Goal: Find contact information: Find contact information

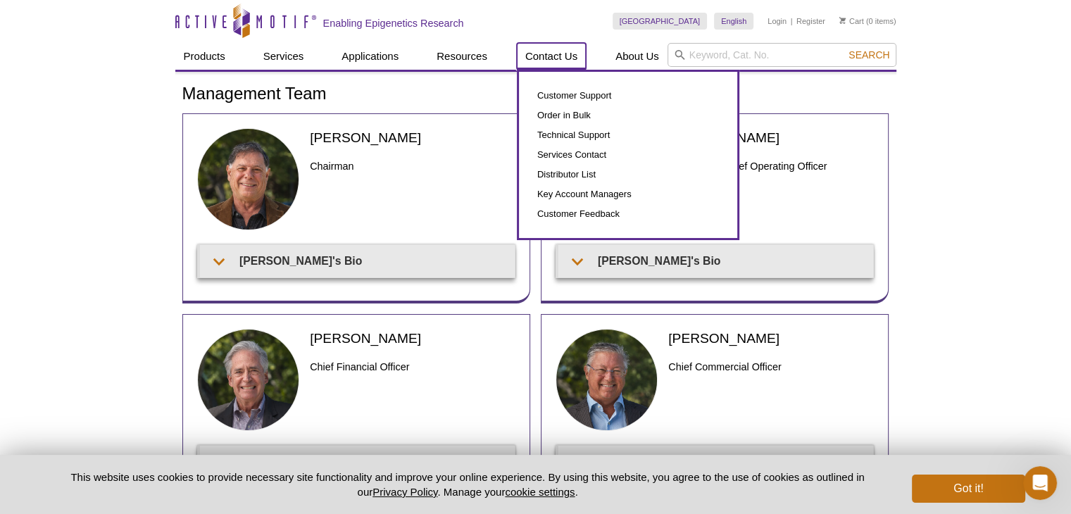
click at [568, 60] on link "Contact Us" at bounding box center [551, 56] width 69 height 27
